Goal: Register for event/course

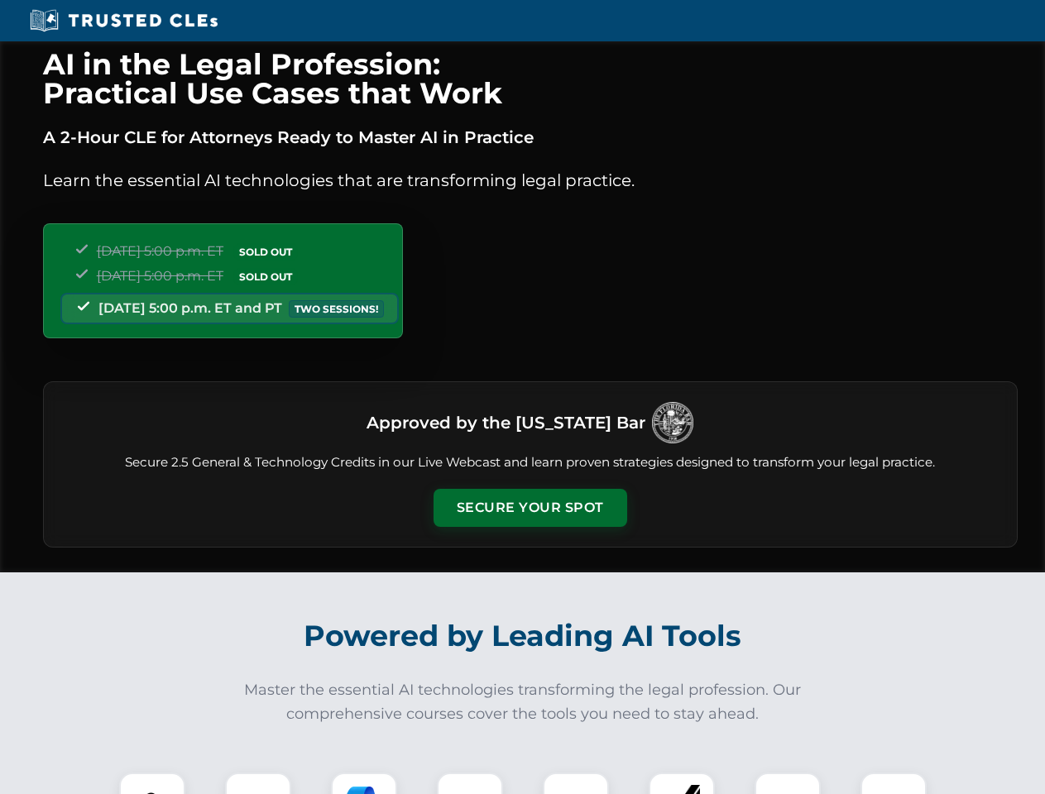
click at [529, 508] on button "Secure Your Spot" at bounding box center [530, 508] width 194 height 38
click at [152, 783] on img at bounding box center [152, 806] width 48 height 48
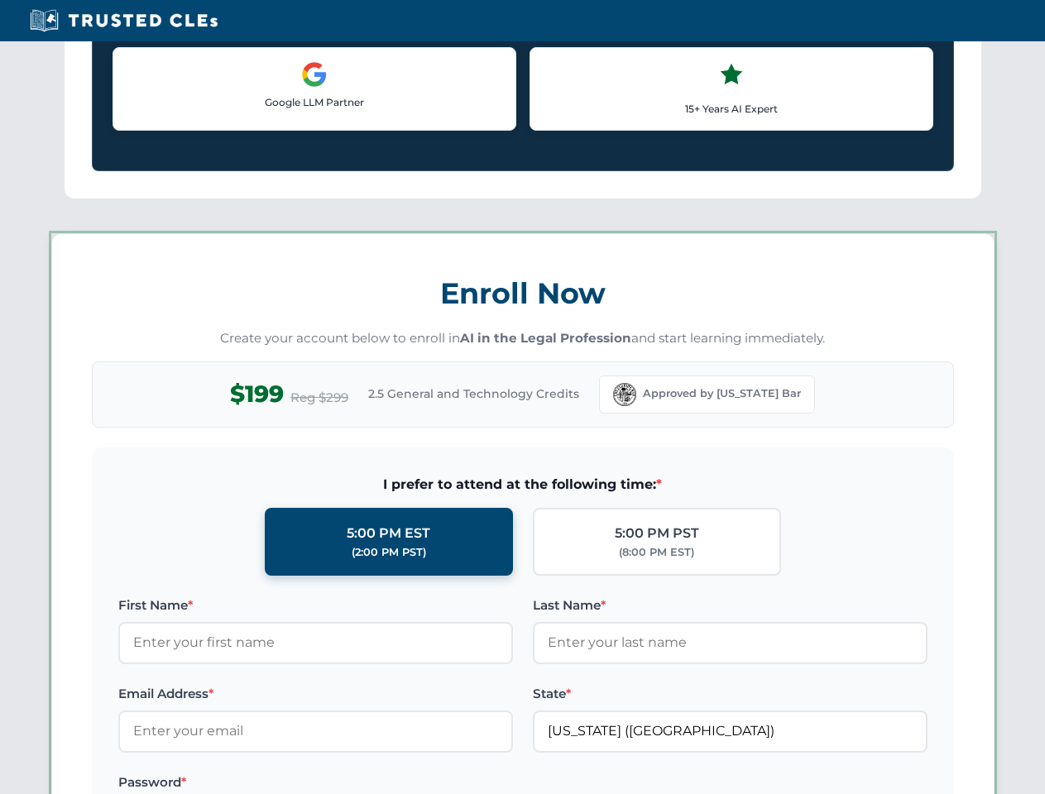
click at [364, 783] on label "Password *" at bounding box center [315, 782] width 395 height 20
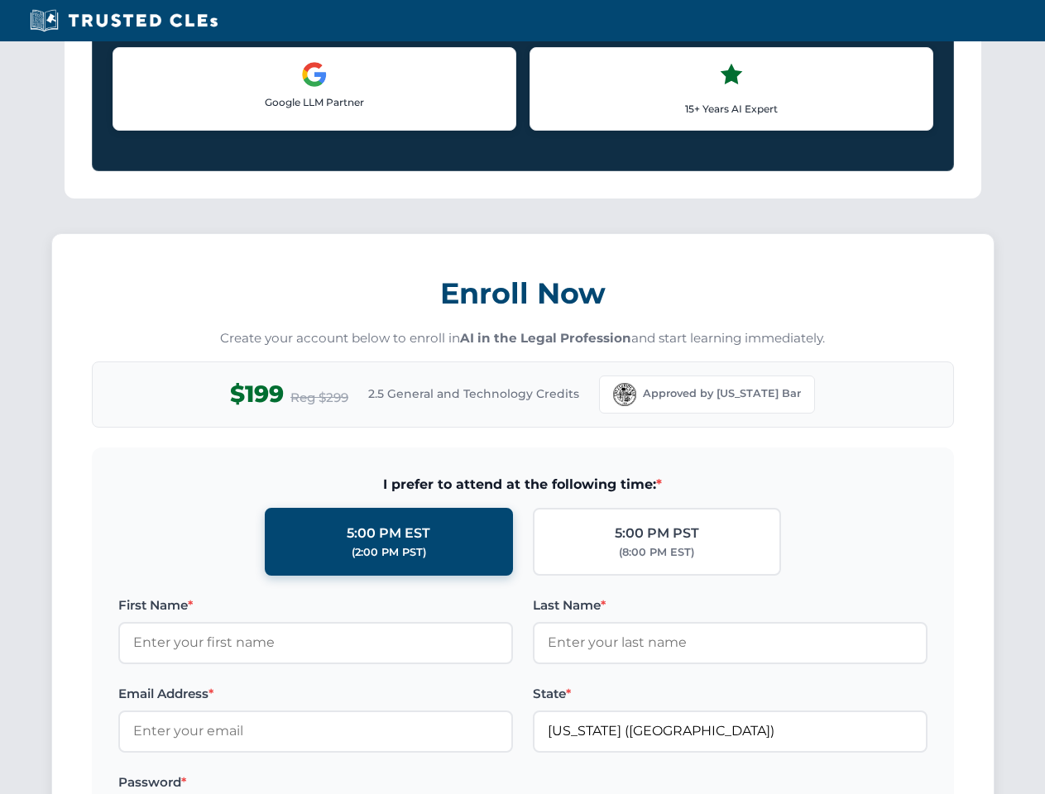
scroll to position [1624, 0]
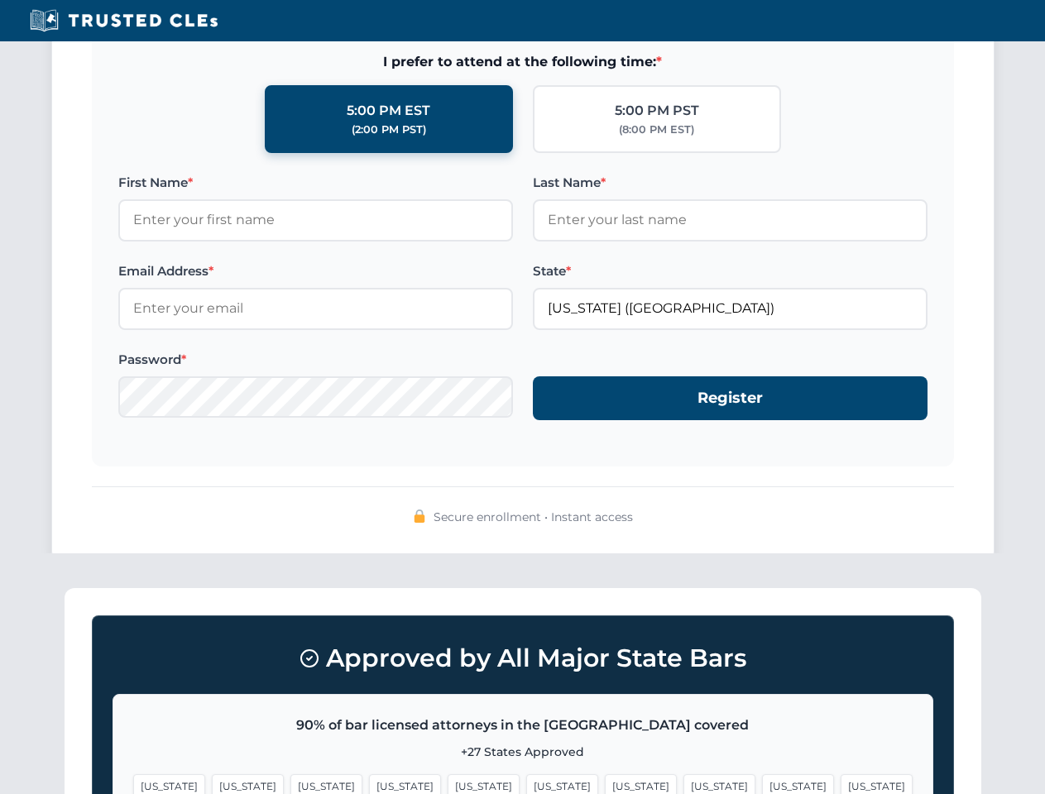
click at [762, 783] on span "[US_STATE]" at bounding box center [798, 786] width 72 height 24
